Goal: Communication & Community: Answer question/provide support

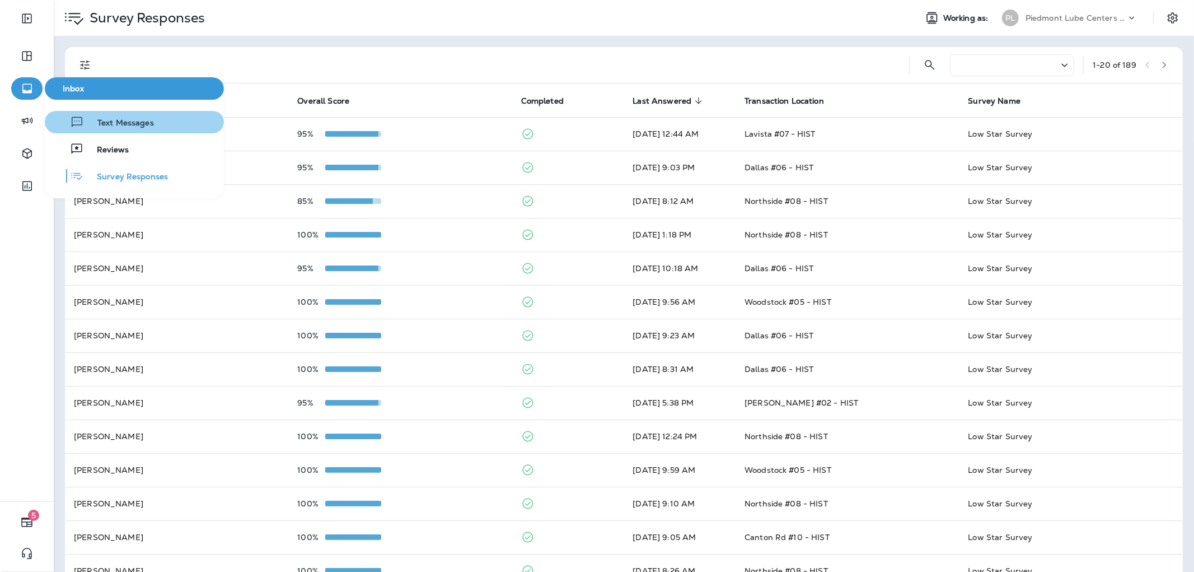
click at [127, 128] on span "Text Messages" at bounding box center [119, 123] width 70 height 11
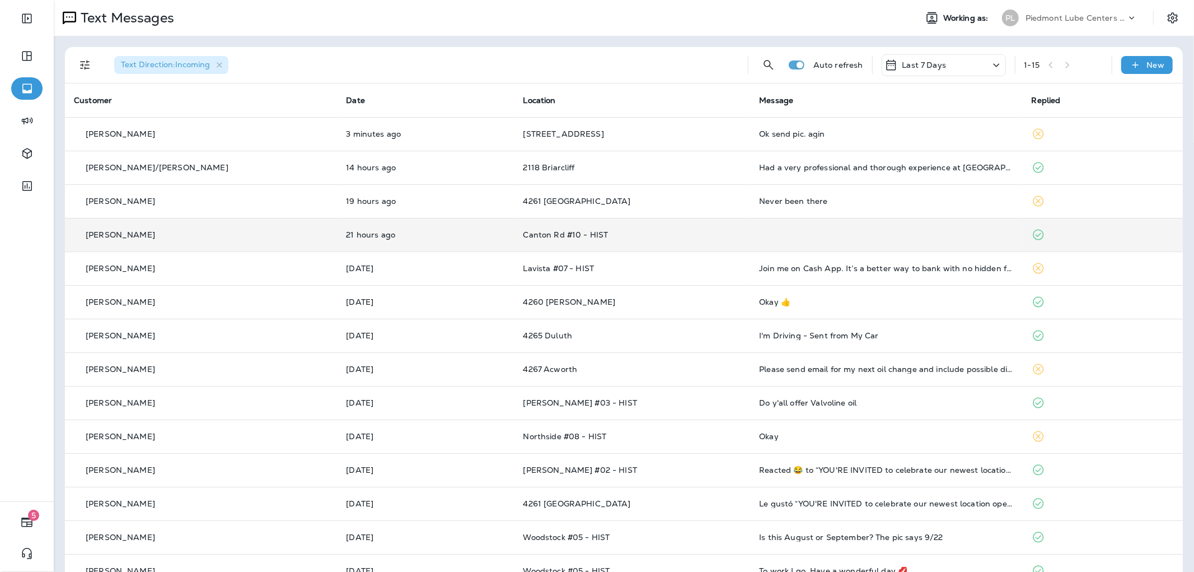
click at [209, 229] on div "[PERSON_NAME]" at bounding box center [201, 235] width 254 height 12
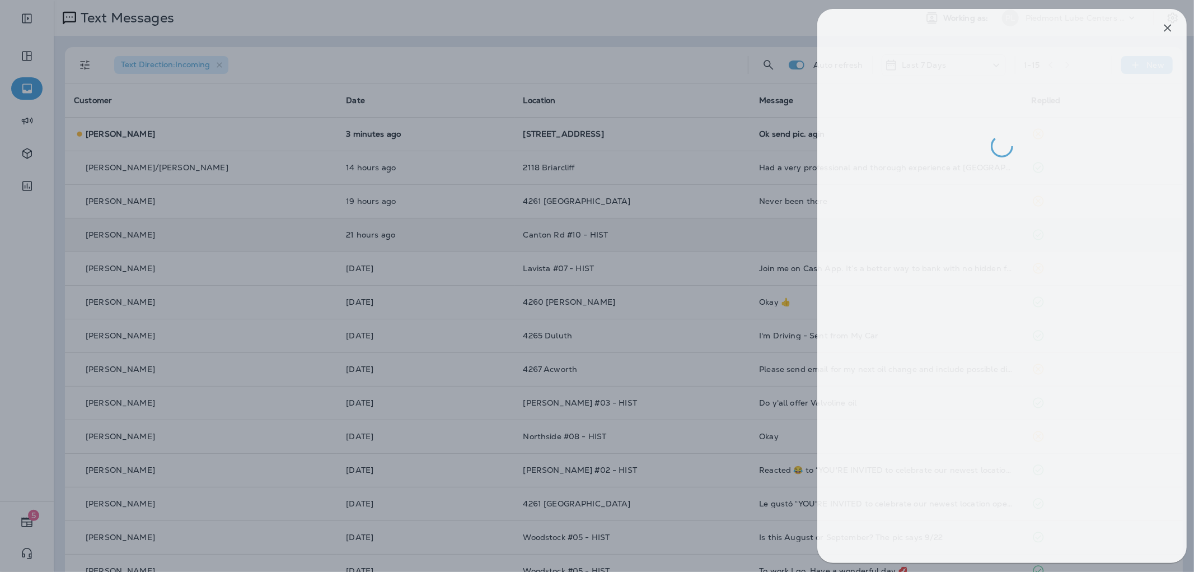
click at [327, 194] on div at bounding box center [604, 286] width 1194 height 572
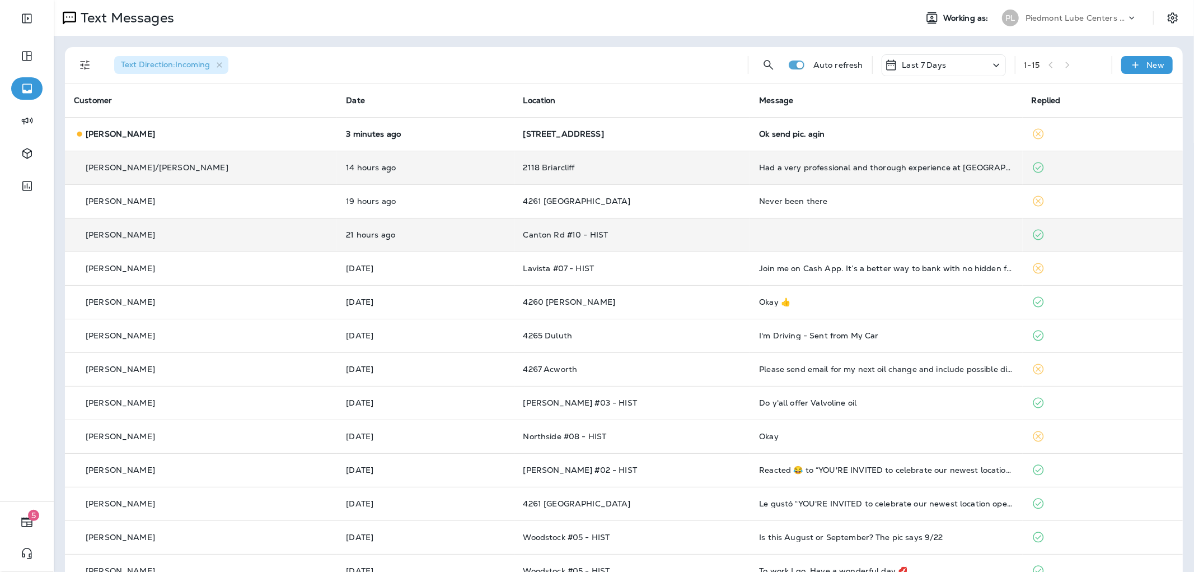
click at [792, 160] on td "Had a very professional and thorough experience at [GEOGRAPHIC_DATA]. Staff wer…" at bounding box center [886, 168] width 272 height 34
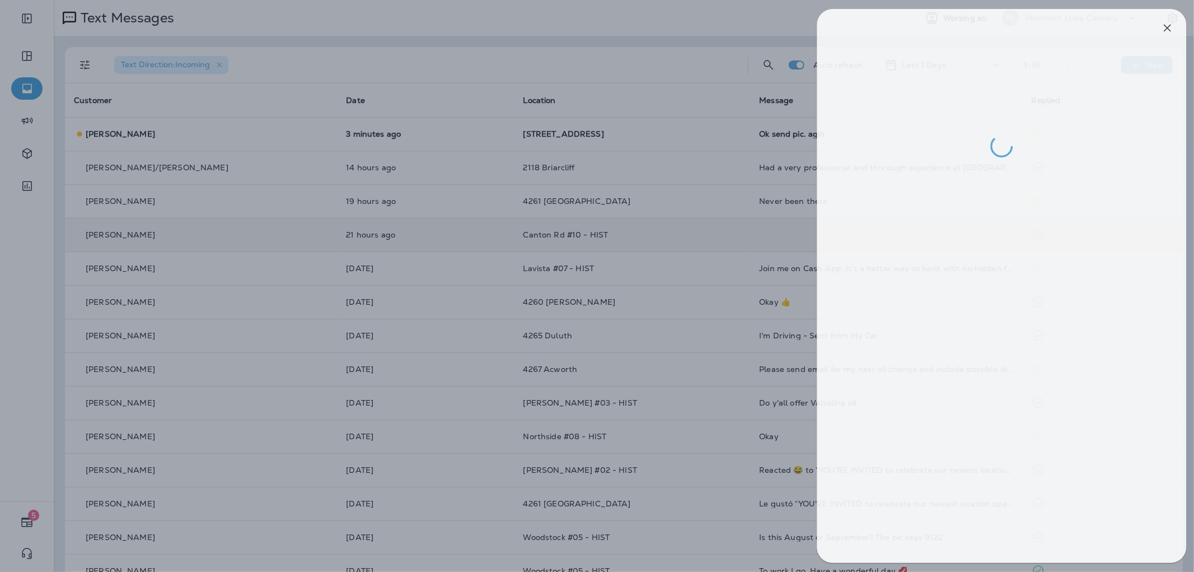
click at [592, 135] on div at bounding box center [604, 286] width 1194 height 572
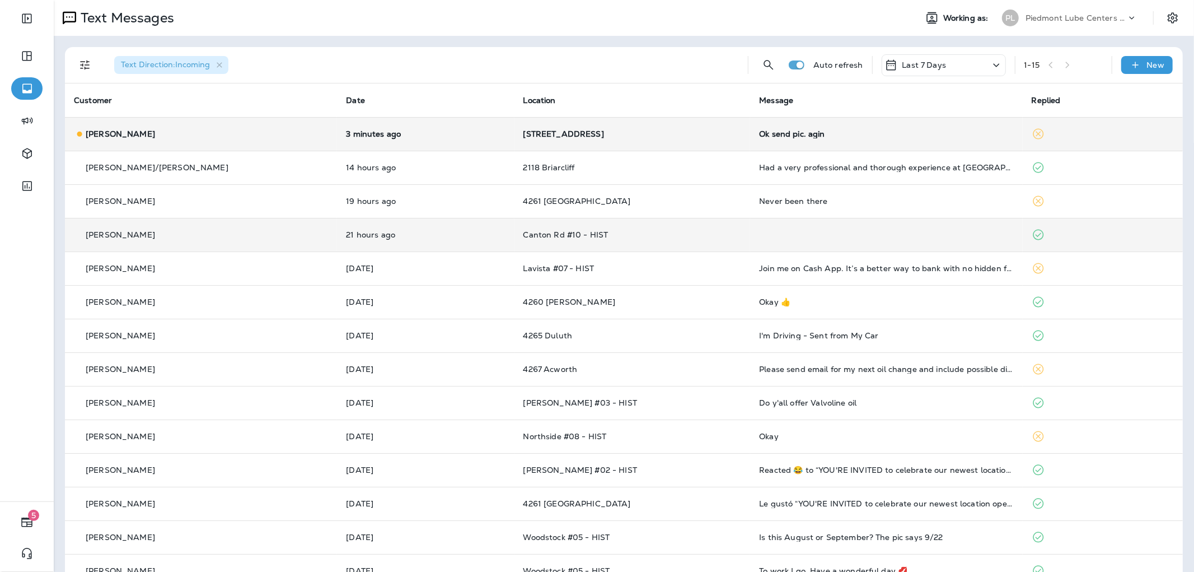
click at [580, 142] on td "[STREET_ADDRESS]" at bounding box center [632, 134] width 236 height 34
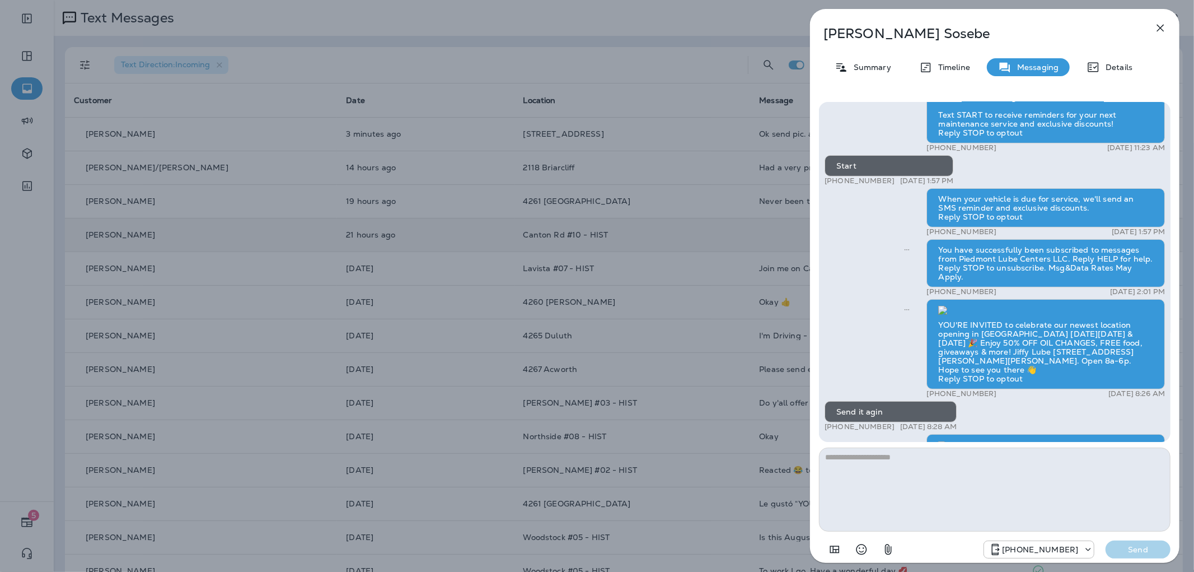
scroll to position [1, 0]
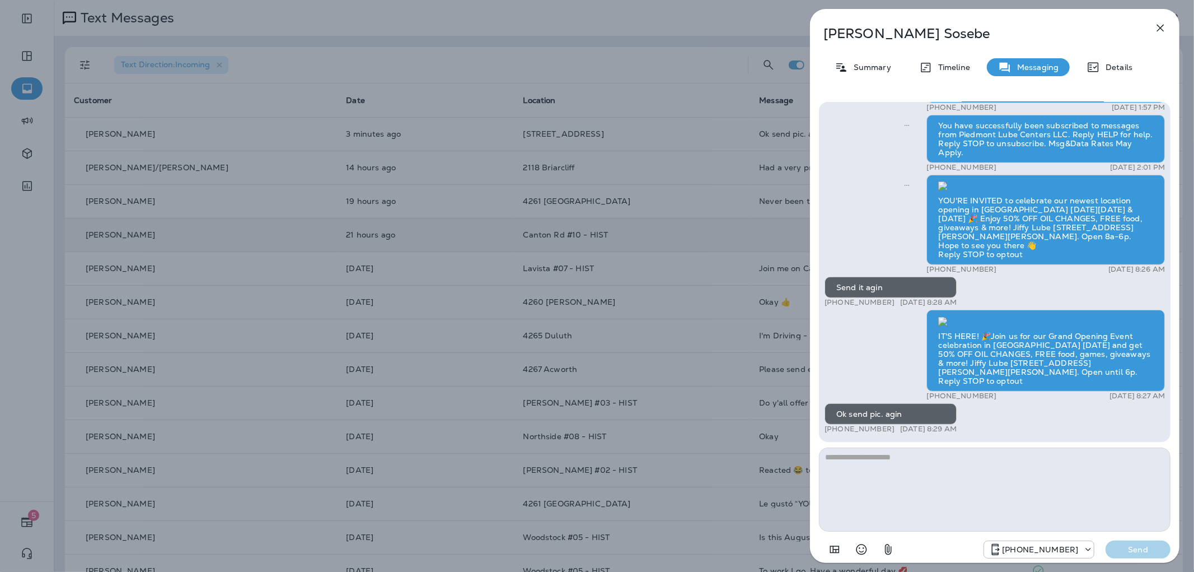
click at [598, 211] on div "[PERSON_NAME] Summary Timeline Messaging Details Thank you for visiting Valvoli…" at bounding box center [597, 286] width 1194 height 572
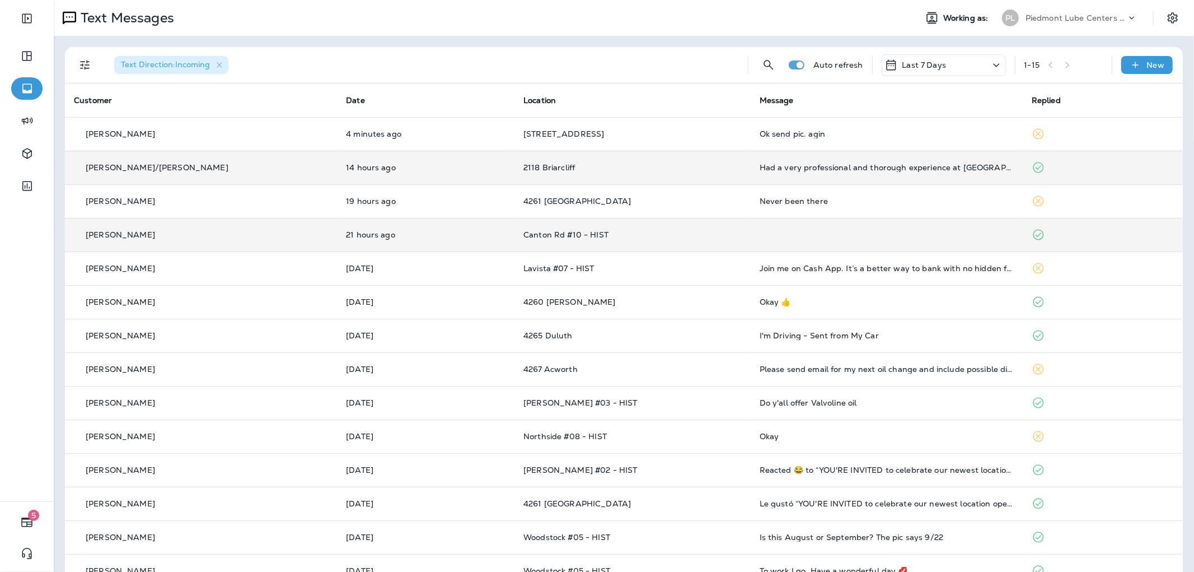
click at [825, 175] on td "Had a very professional and thorough experience at [GEOGRAPHIC_DATA]. Staff wer…" at bounding box center [887, 168] width 272 height 34
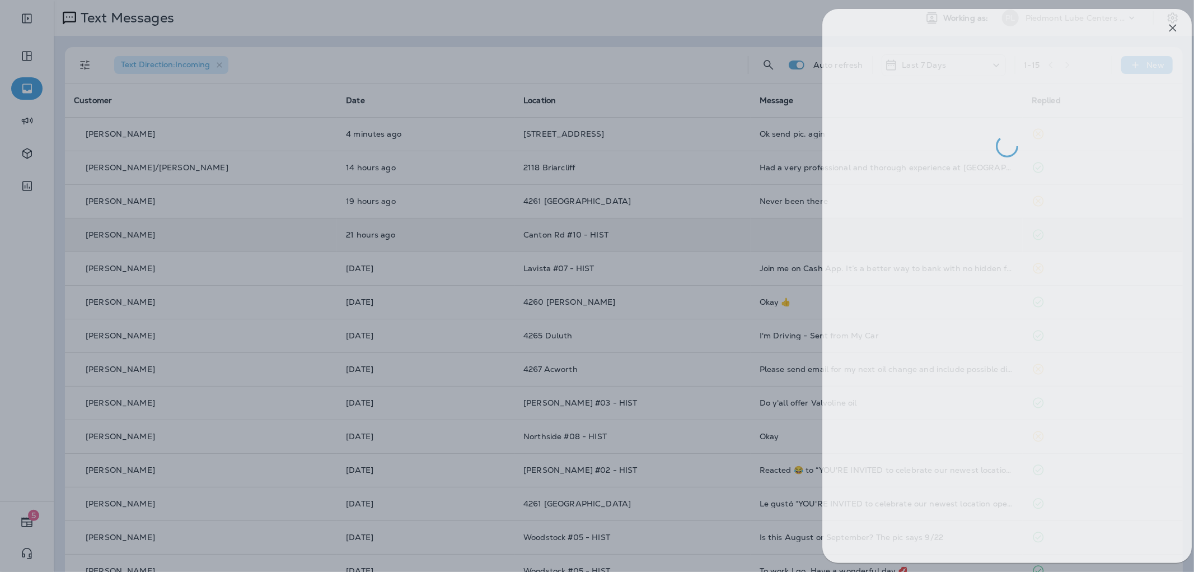
click at [709, 176] on div at bounding box center [609, 286] width 1194 height 572
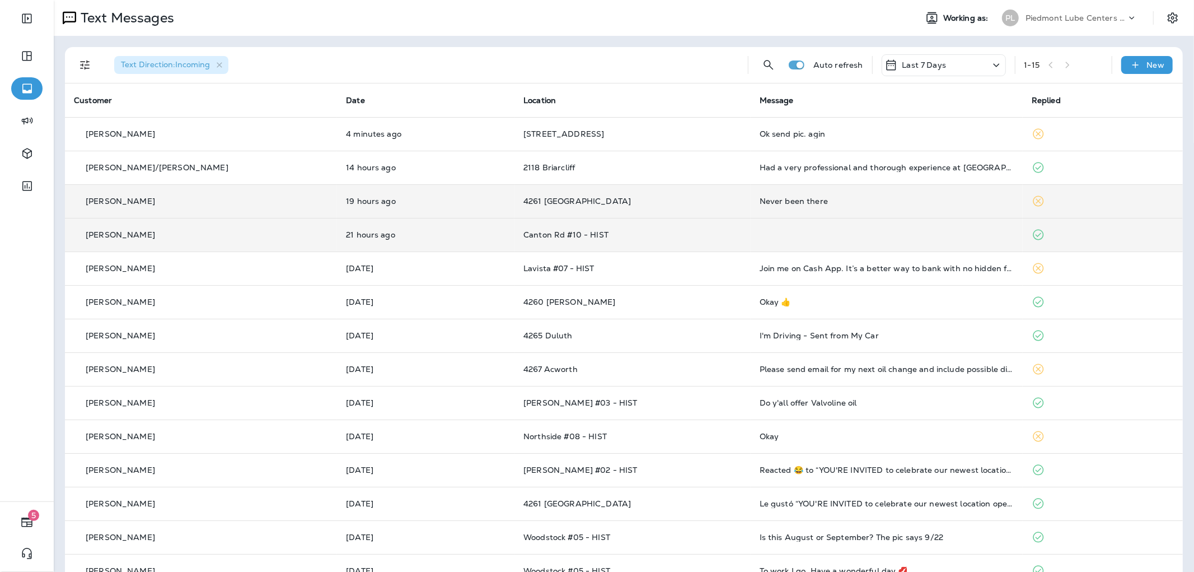
click at [670, 193] on td "4261 [GEOGRAPHIC_DATA]" at bounding box center [632, 201] width 236 height 34
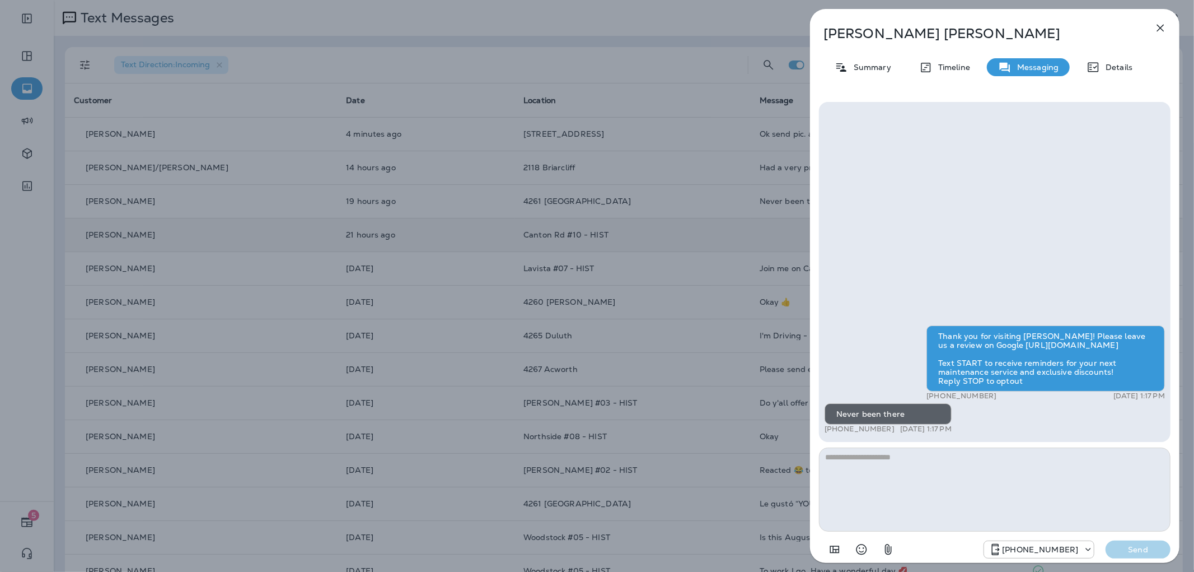
click at [591, 108] on div "[PERSON_NAME] Summary Timeline Messaging Details Thank you for visiting [PERSON…" at bounding box center [597, 286] width 1194 height 572
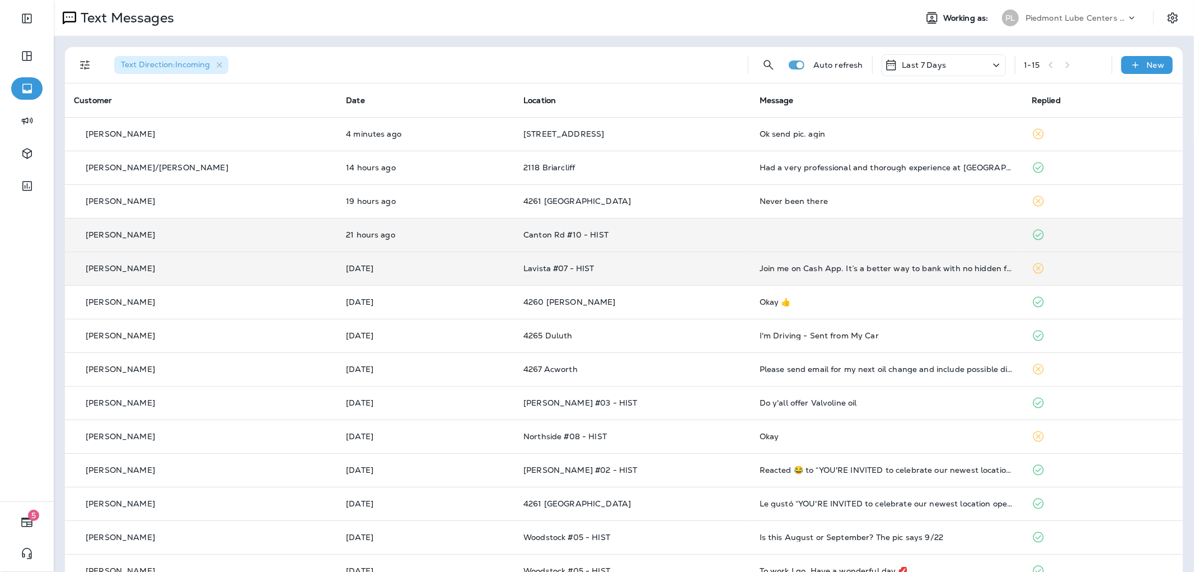
click at [691, 268] on p "Lavista #07 - HIST" at bounding box center [632, 268] width 218 height 9
